Goal: Task Accomplishment & Management: Manage account settings

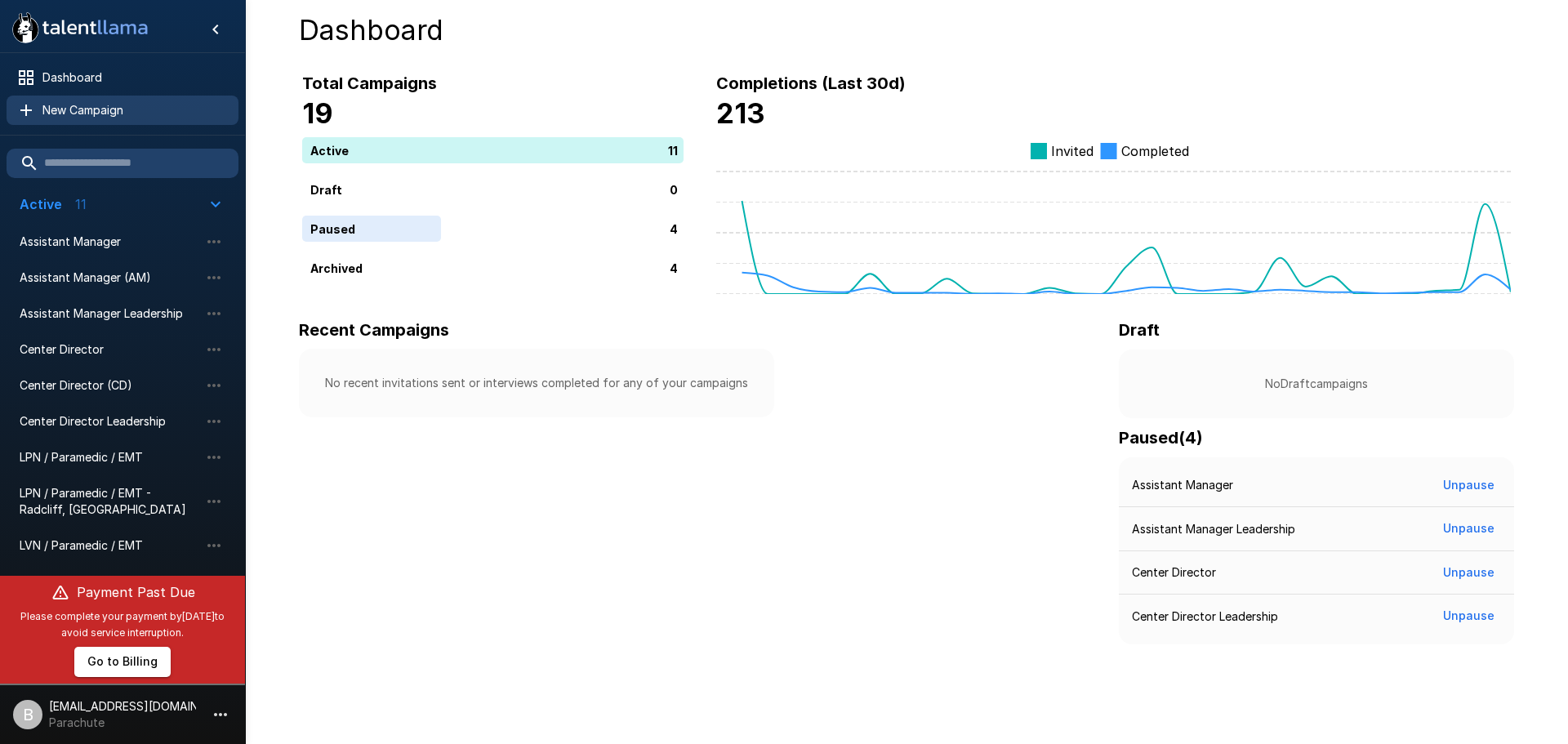
click at [85, 124] on div "New Campaign" at bounding box center [123, 110] width 232 height 30
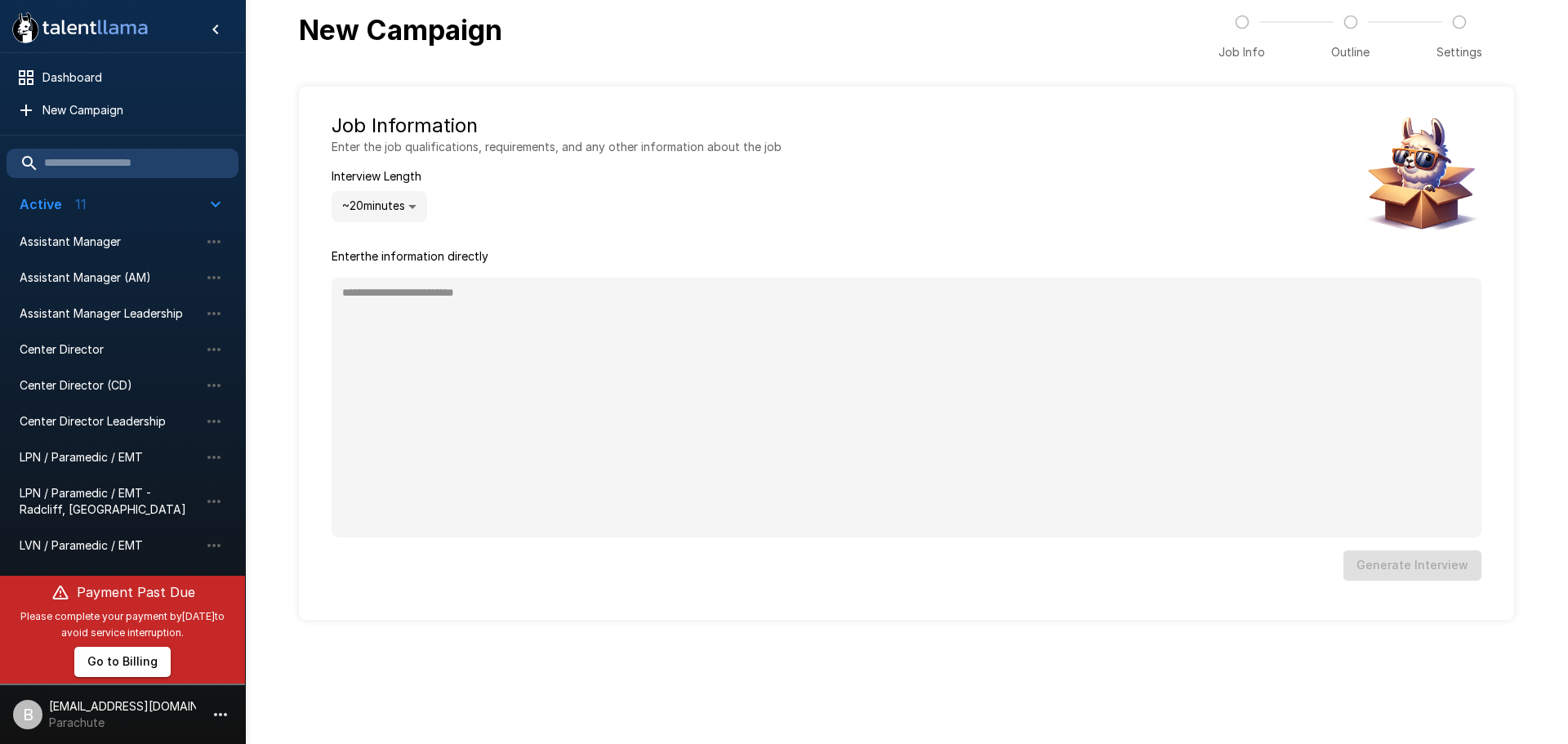
click at [610, 675] on div ".st0{fill:#FFFFFF;} .st1{fill:#76a4ed;} Dashboard New Campaign Active 11 Assist…" at bounding box center [784, 372] width 1568 height 744
click at [329, 660] on div ".st0{fill:#FFFFFF;} .st1{fill:#76a4ed;} Dashboard New Campaign Active 11 Assist…" at bounding box center [784, 372] width 1568 height 744
click at [151, 39] on icon ".st0{fill:#FFFFFF;} .st1{fill:#76a4ed;}" at bounding box center [80, 28] width 147 height 42
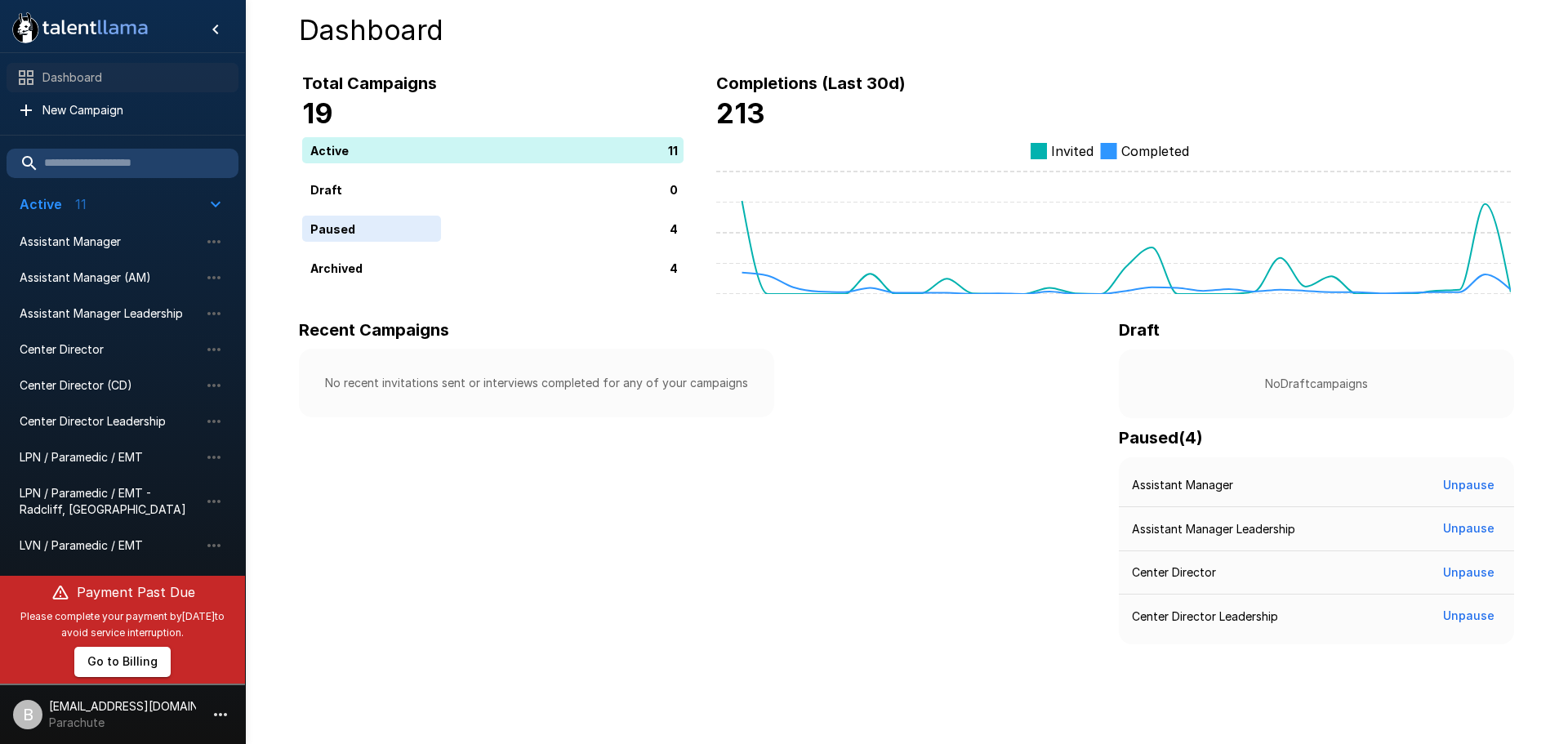
click at [104, 83] on span "Dashboard" at bounding box center [134, 77] width 183 height 16
click at [69, 67] on div "Dashboard" at bounding box center [123, 77] width 232 height 30
click at [221, 710] on icon "button" at bounding box center [220, 714] width 19 height 19
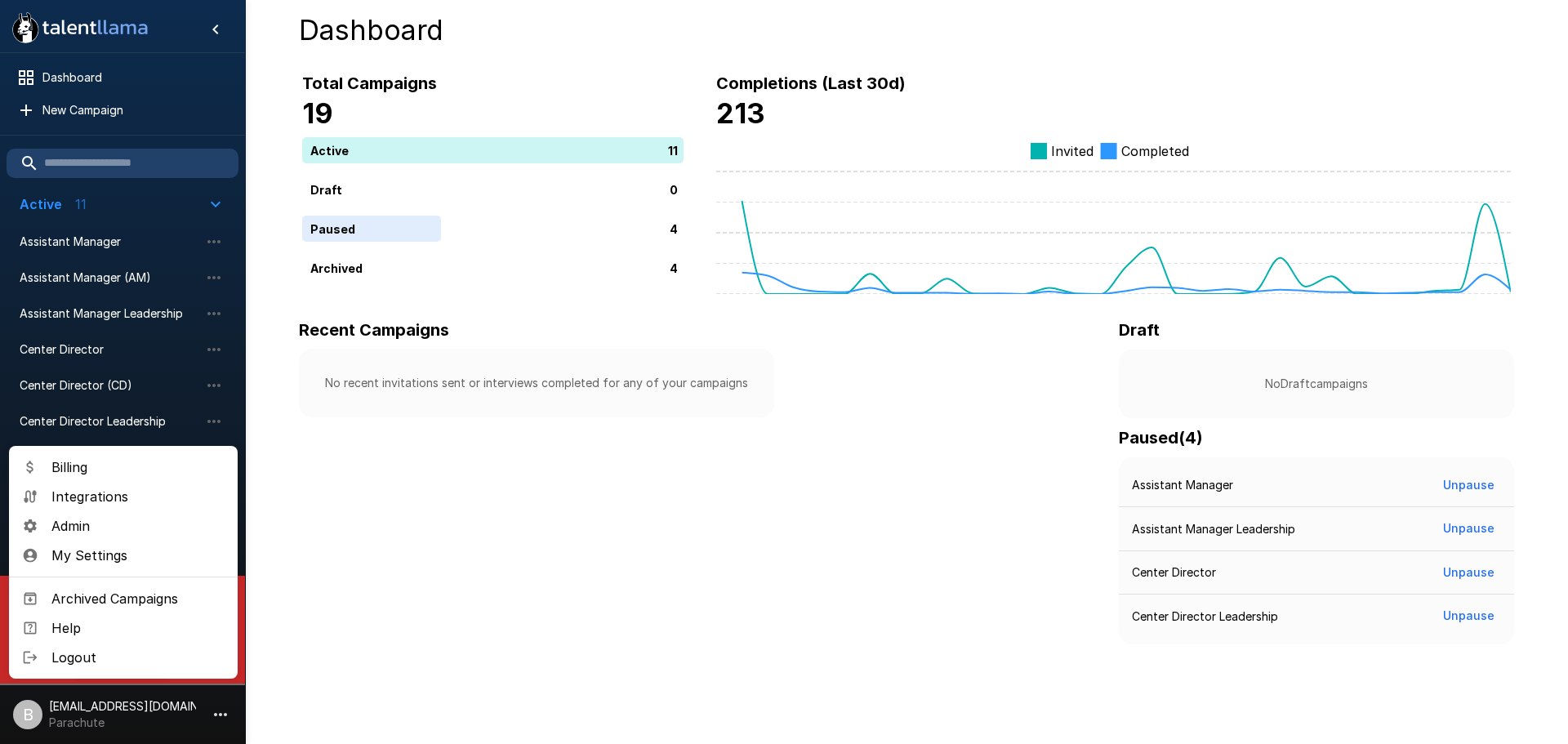
click at [113, 526] on span "Admin" at bounding box center [138, 526] width 173 height 19
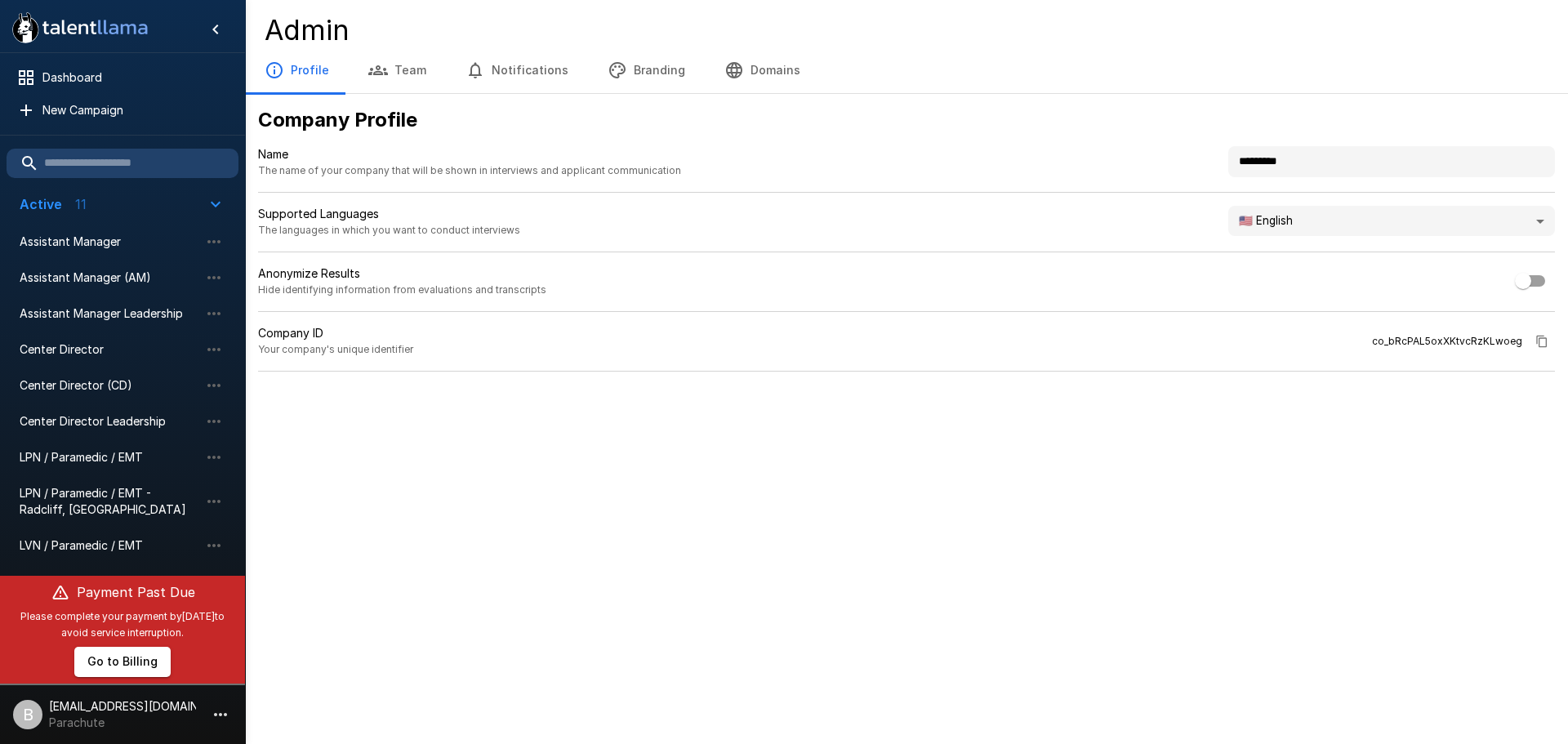
click at [429, 74] on button "Team" at bounding box center [397, 70] width 97 height 46
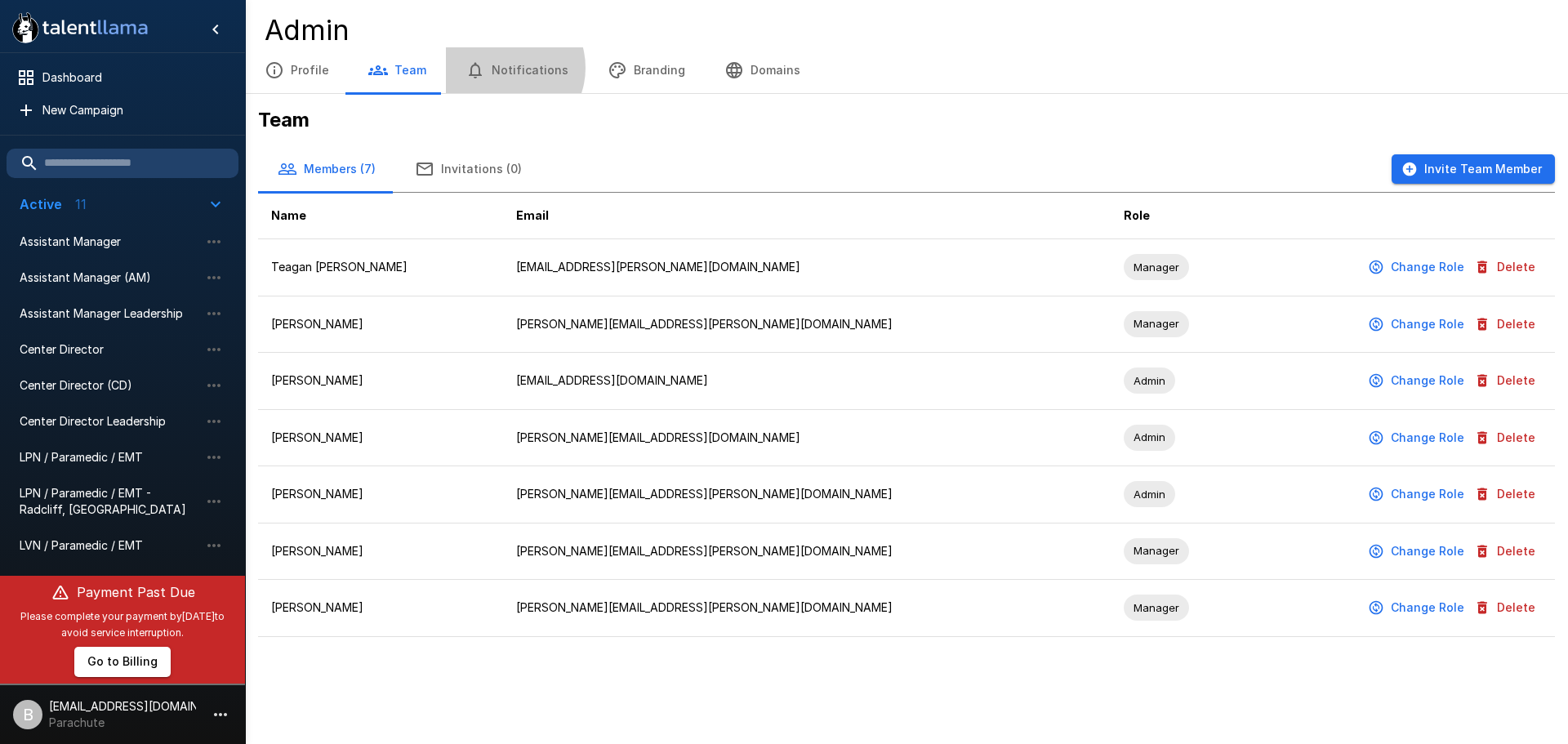
click at [499, 68] on button "Notifications" at bounding box center [517, 70] width 142 height 46
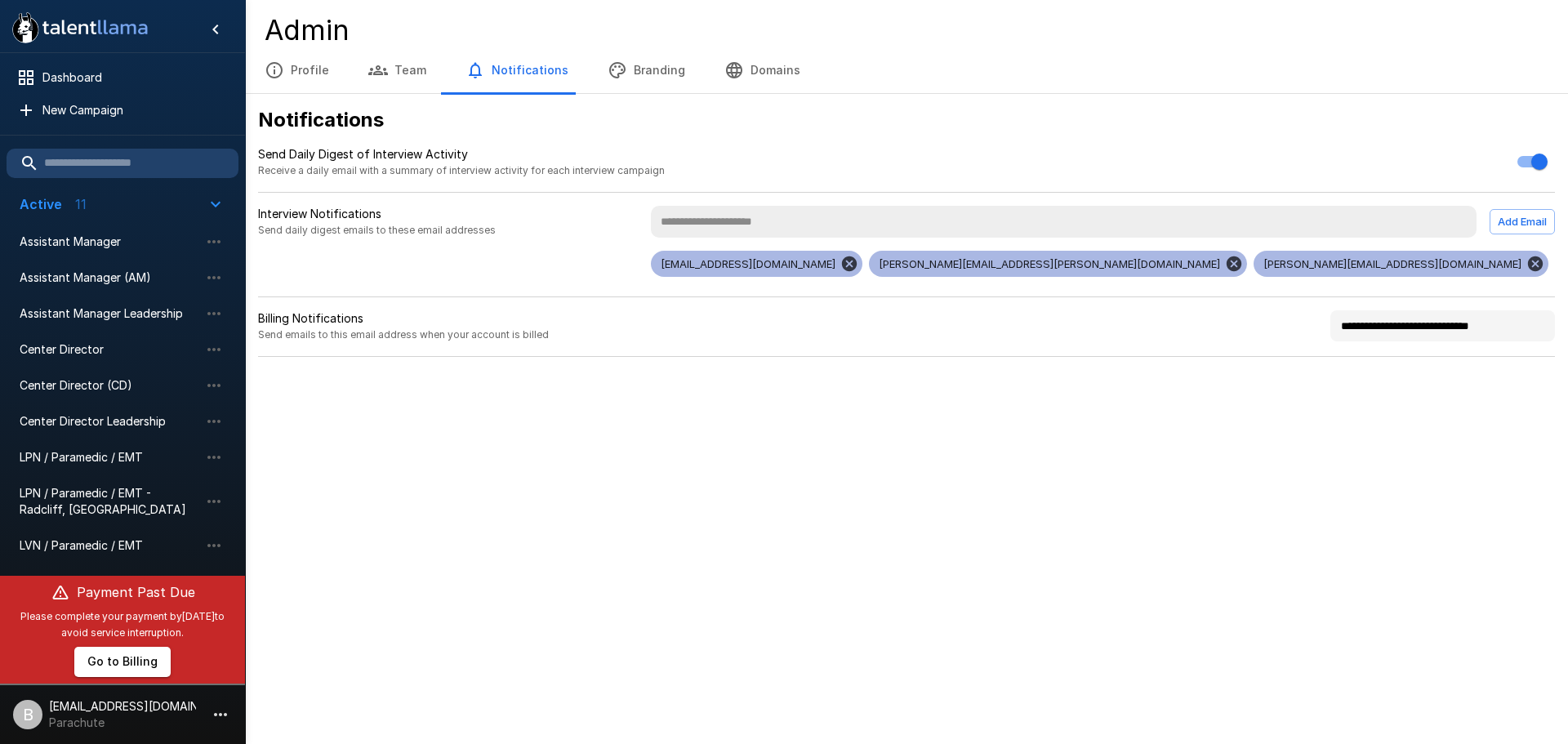
click at [639, 63] on button "Branding" at bounding box center [646, 70] width 117 height 46
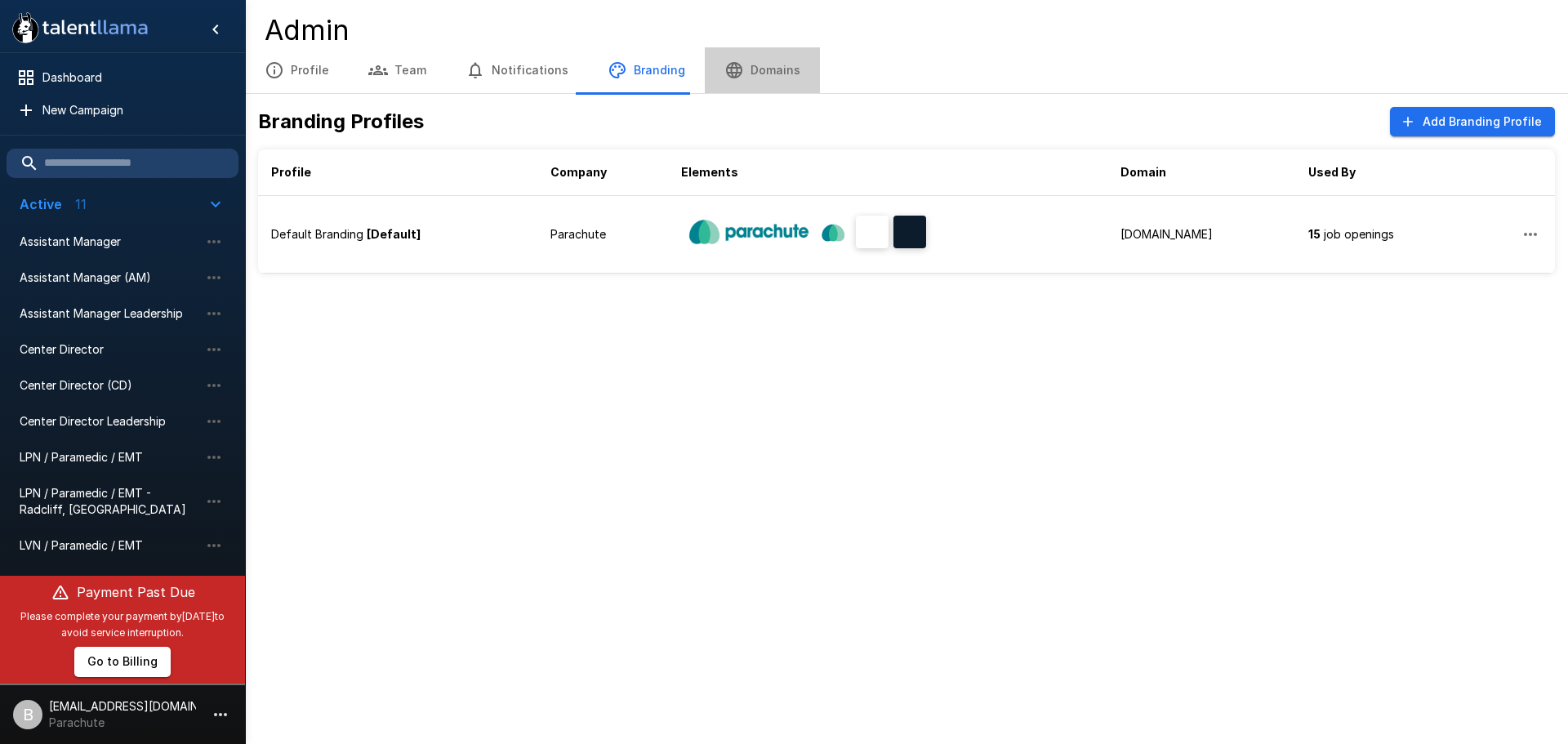
click at [758, 69] on button "Domains" at bounding box center [762, 70] width 115 height 46
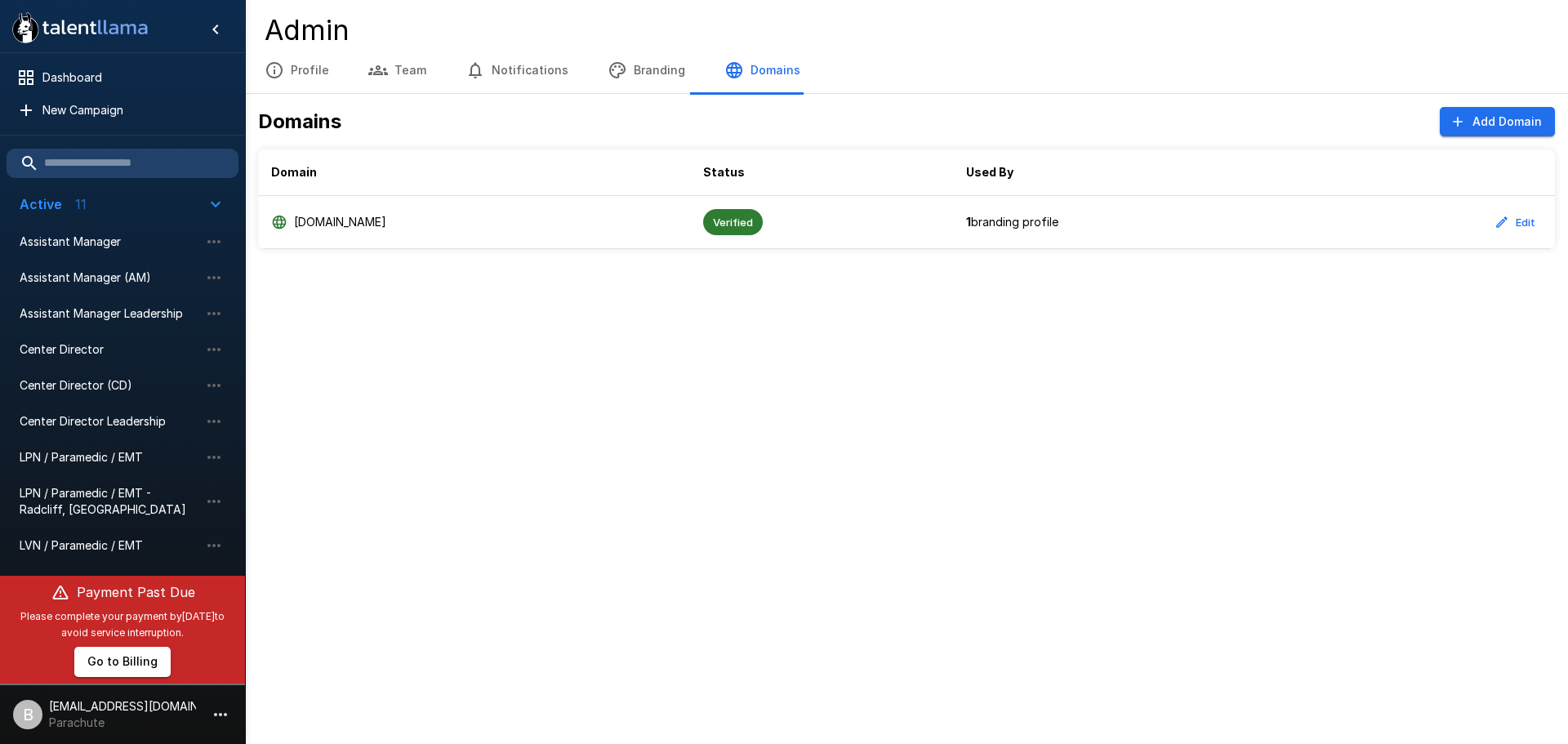
click at [300, 68] on button "Profile" at bounding box center [297, 70] width 104 height 46
